Goal: Task Accomplishment & Management: Complete application form

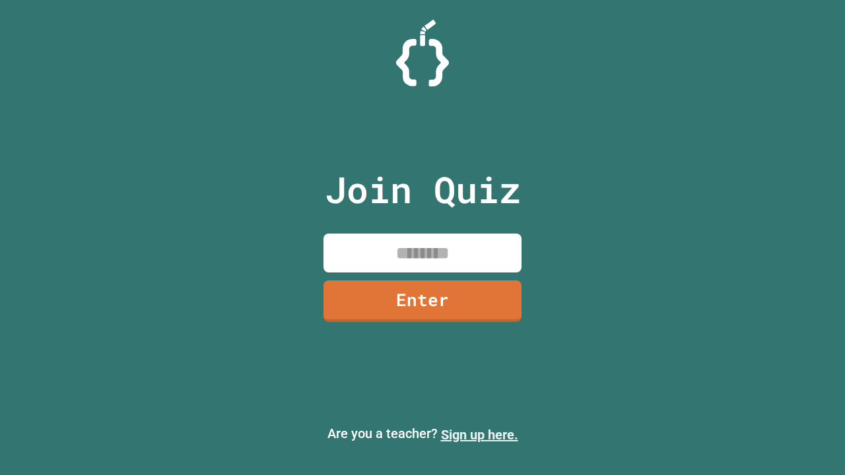
click at [479, 435] on link "Sign up here." at bounding box center [479, 435] width 77 height 16
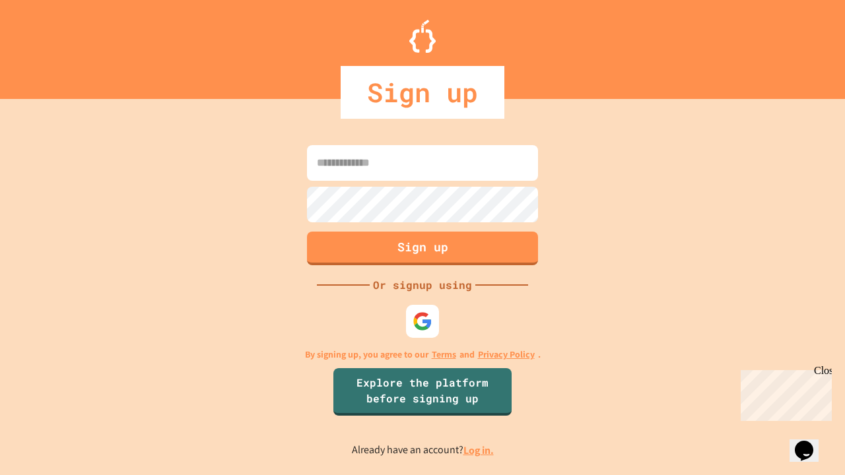
click at [479, 450] on link "Log in." at bounding box center [479, 451] width 30 height 14
